Goal: Navigation & Orientation: Find specific page/section

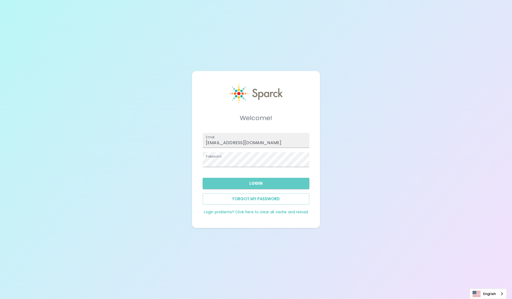
click at [253, 189] on button "Login" at bounding box center [256, 183] width 107 height 11
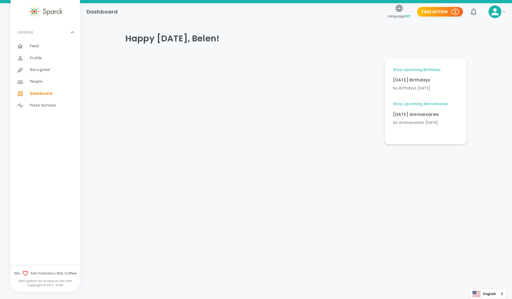
click at [34, 46] on span "Feed" at bounding box center [34, 46] width 9 height 5
